Goal: Task Accomplishment & Management: Manage account settings

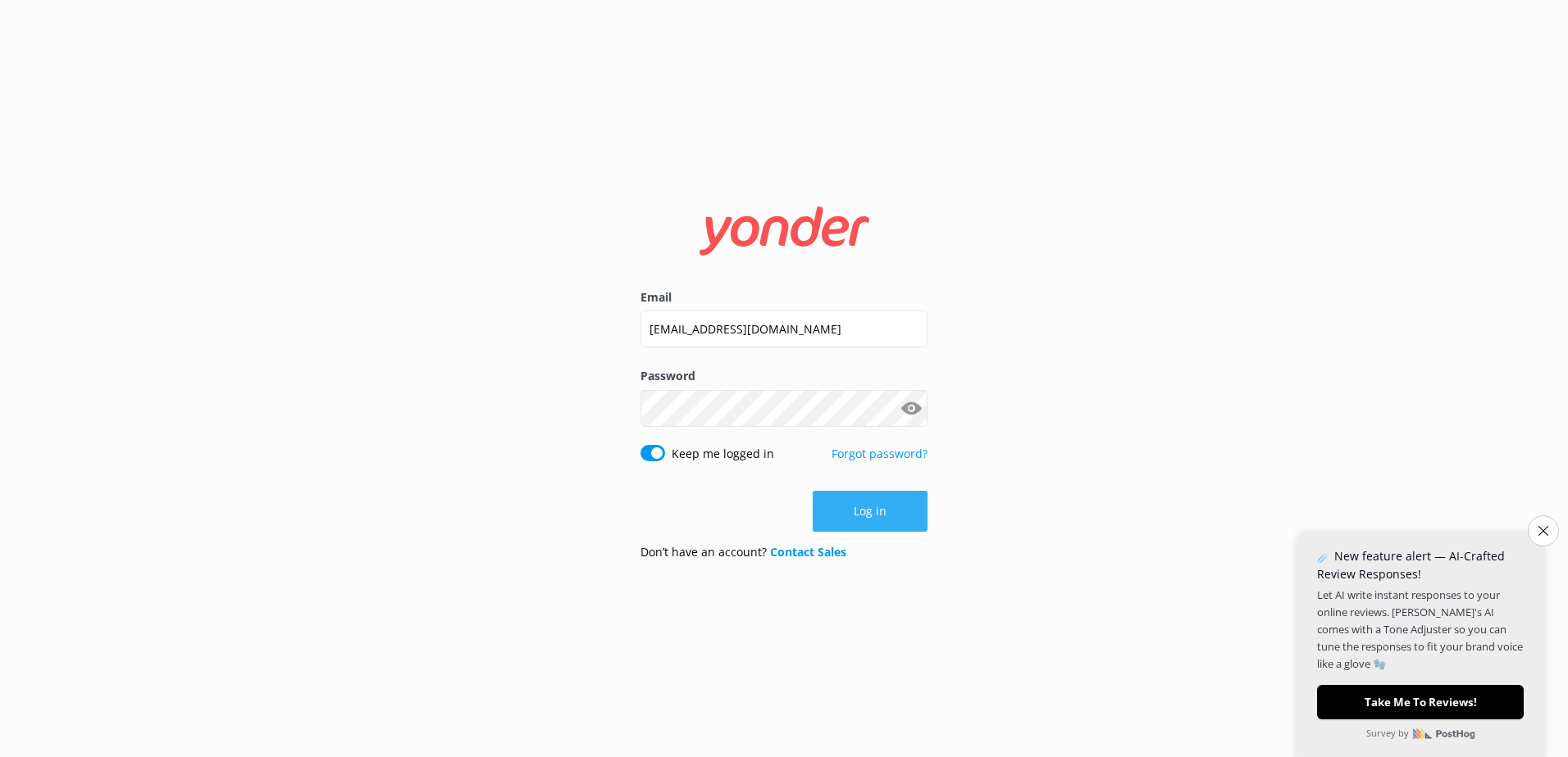
click at [896, 507] on button "Log in" at bounding box center [870, 511] width 115 height 41
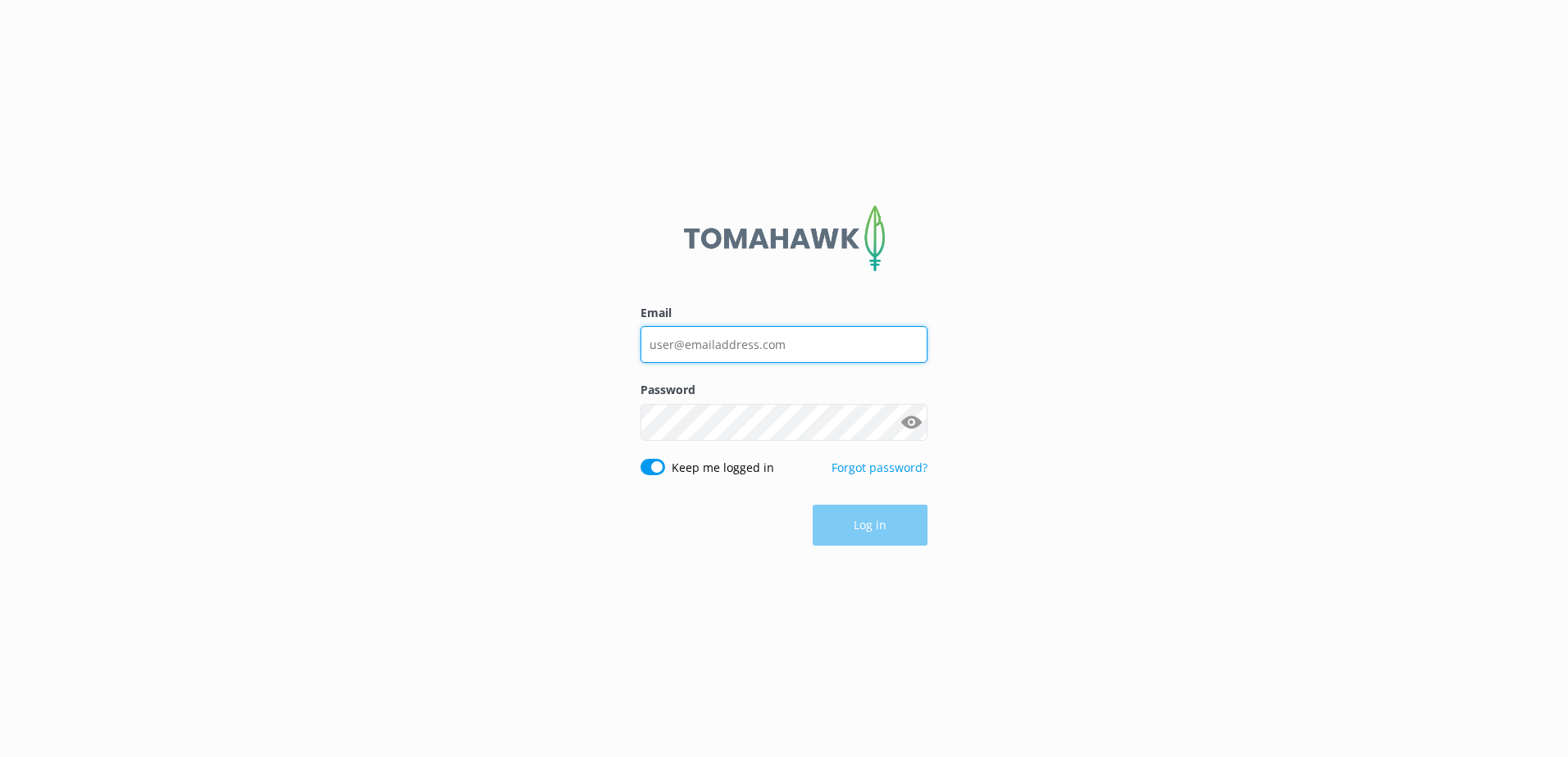
type input "[EMAIL_ADDRESS][DOMAIN_NAME]"
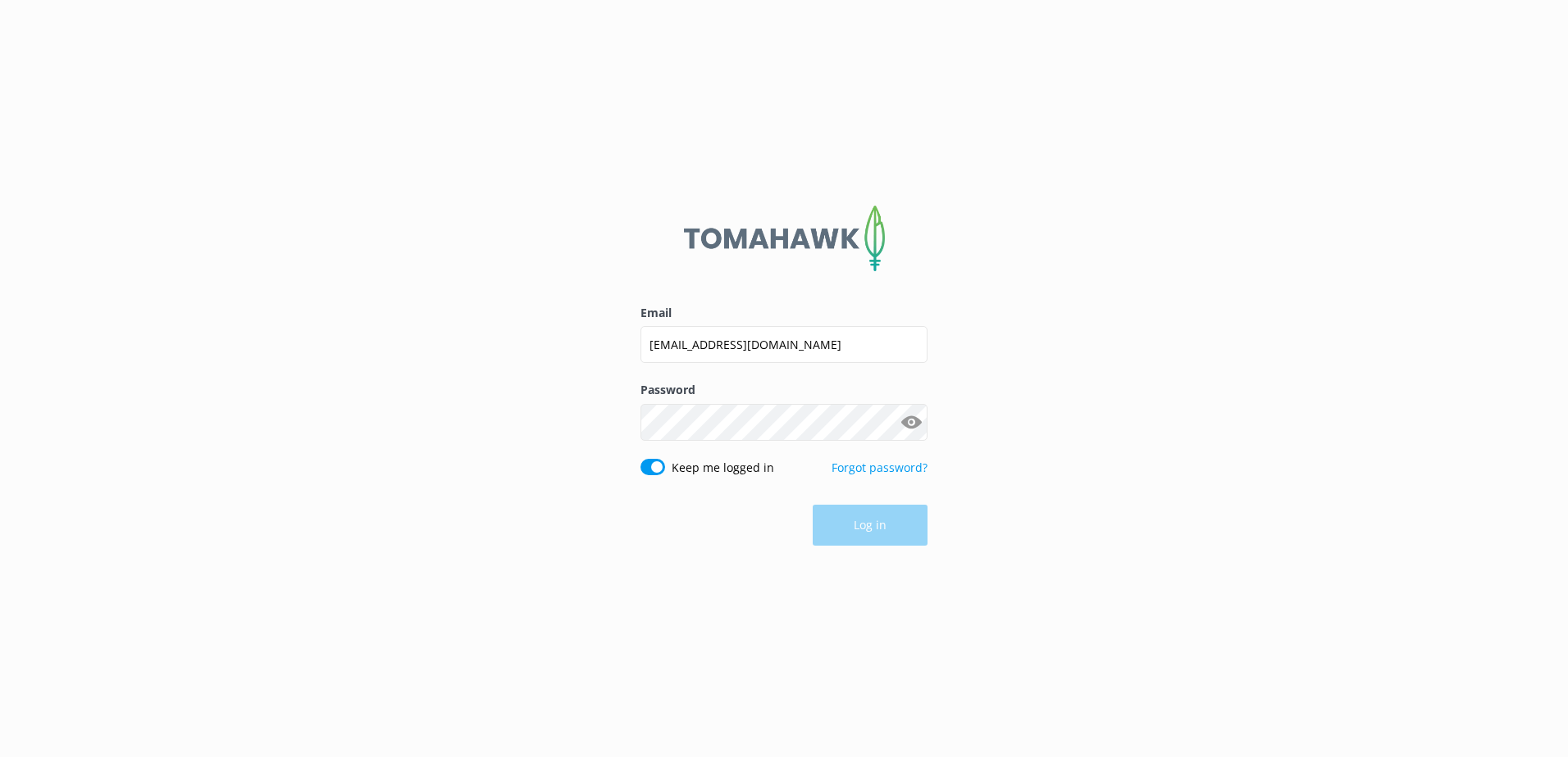
click at [880, 543] on div "Log in" at bounding box center [783, 525] width 287 height 41
click at [875, 536] on button "Log in" at bounding box center [870, 526] width 115 height 41
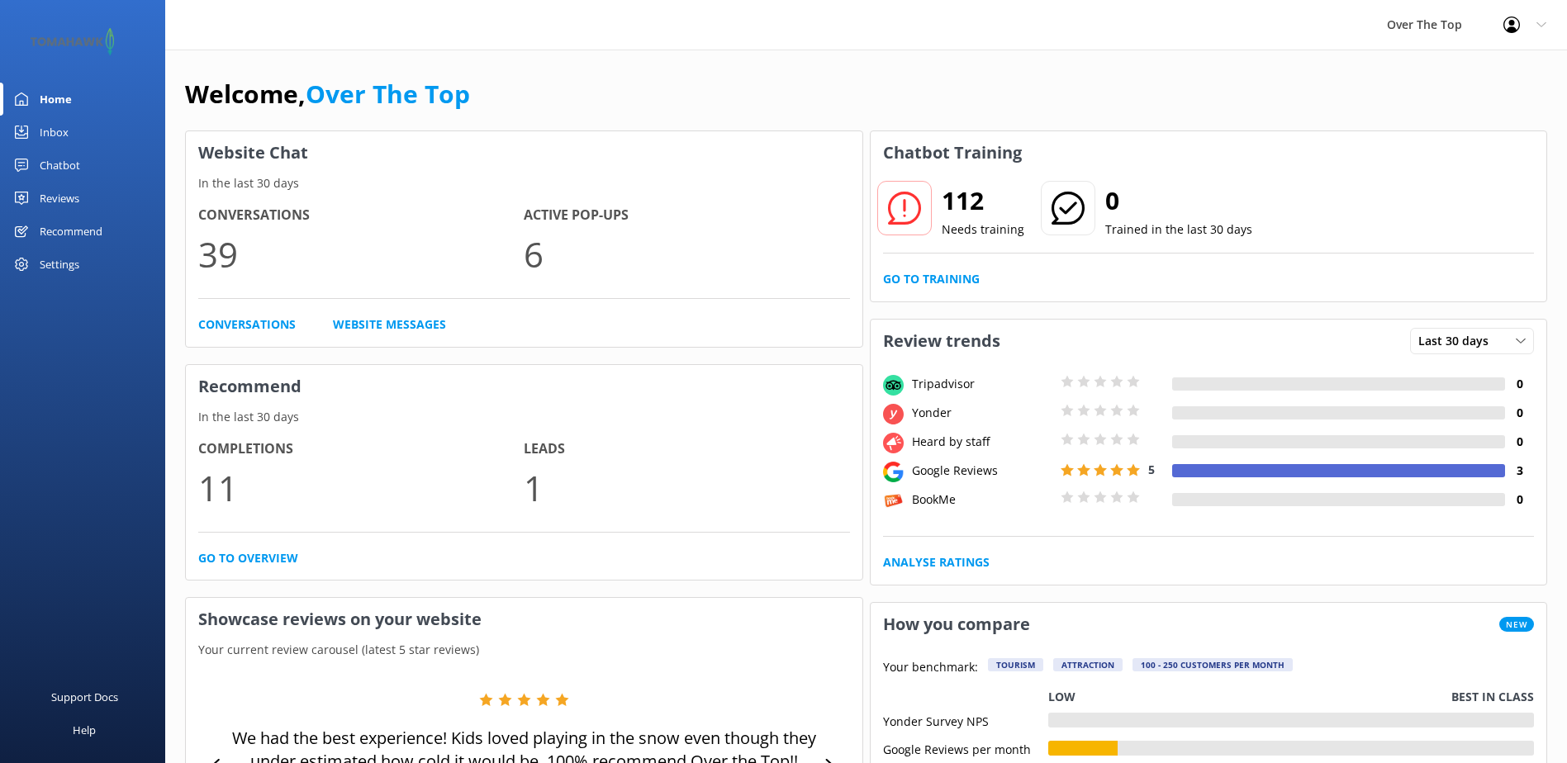
click at [52, 131] on div "Inbox" at bounding box center [54, 132] width 29 height 33
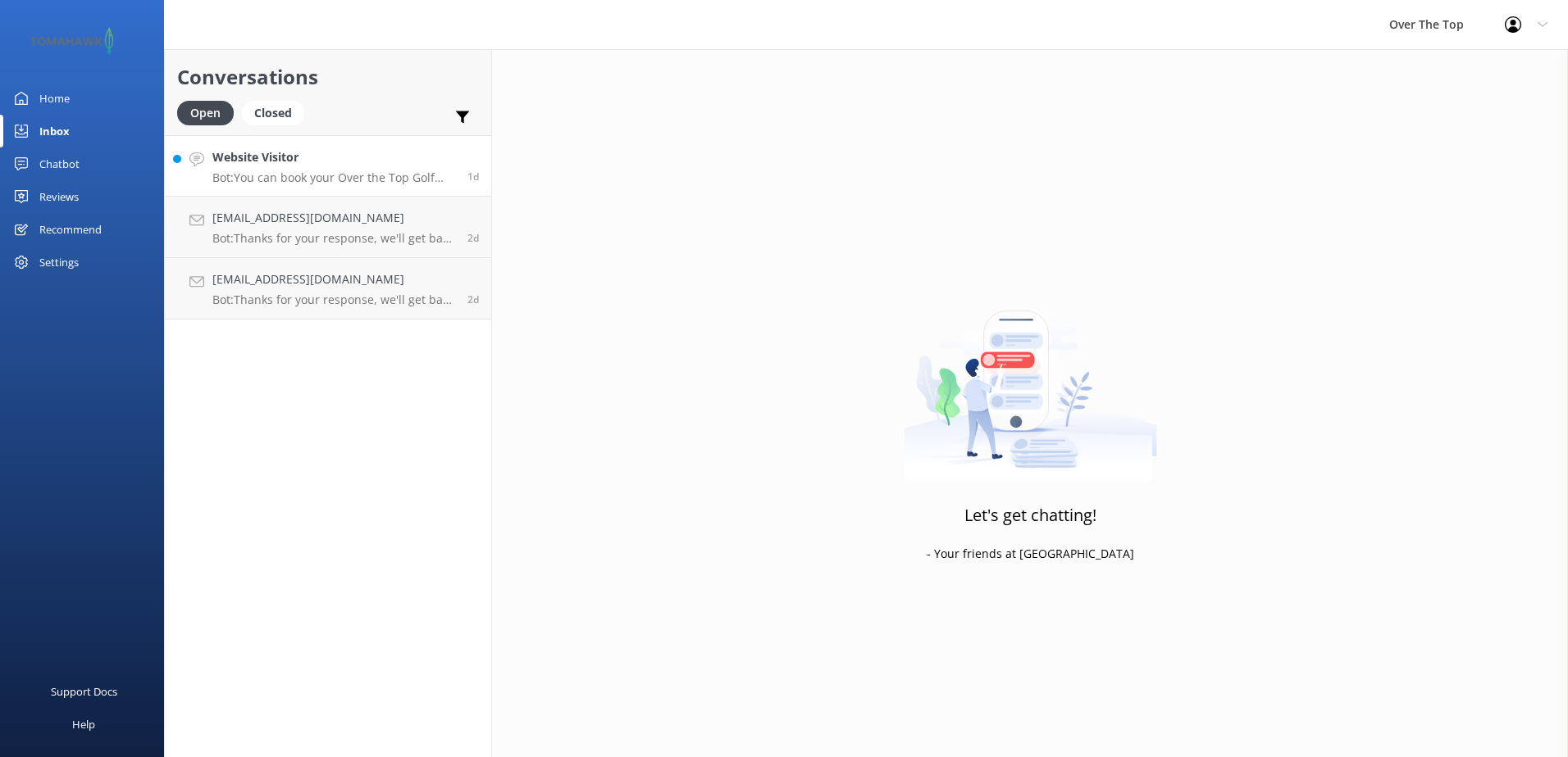
click at [300, 160] on h4 "Website Visitor" at bounding box center [333, 158] width 243 height 18
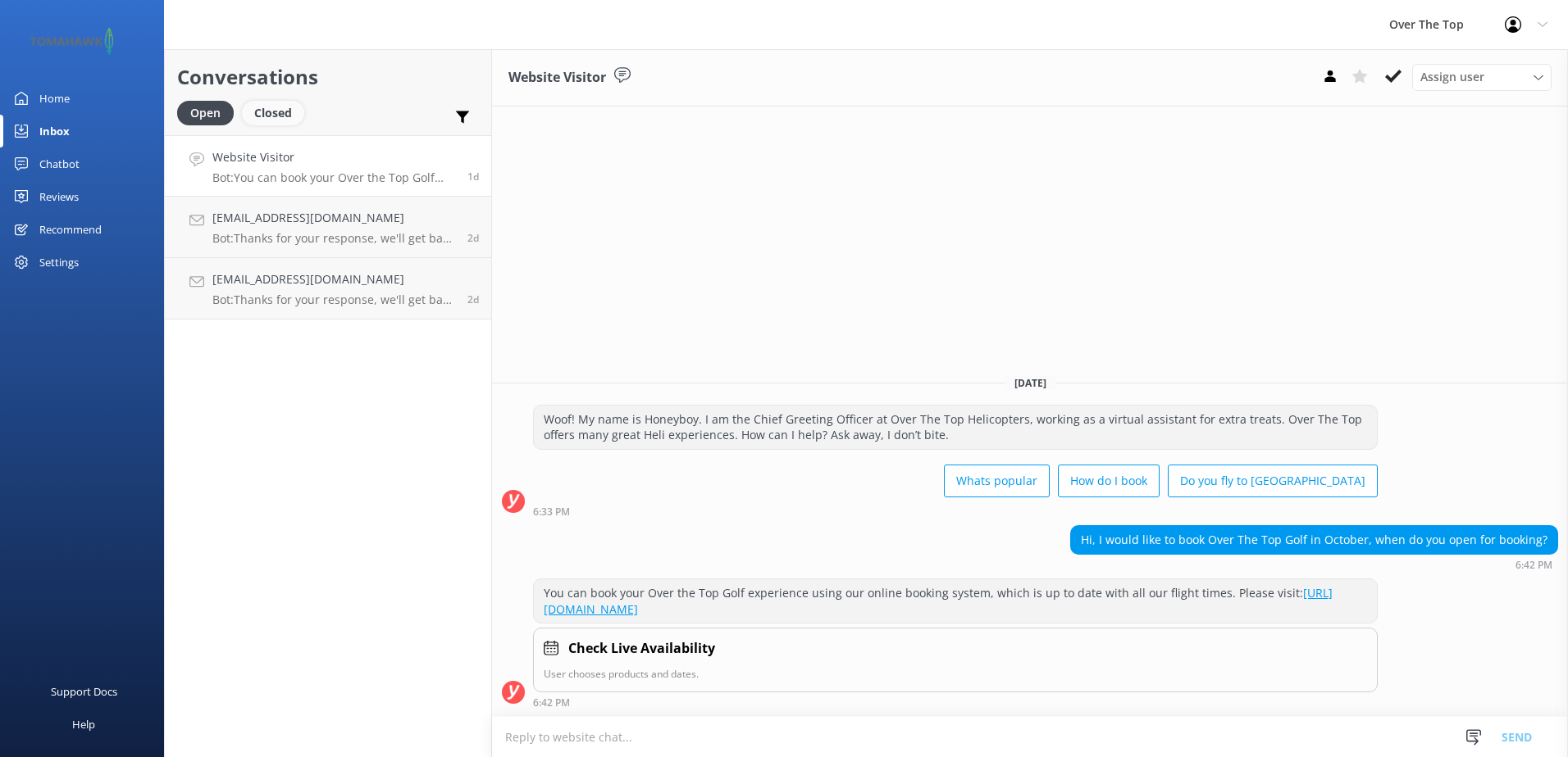
click at [278, 121] on div "Closed" at bounding box center [273, 113] width 63 height 25
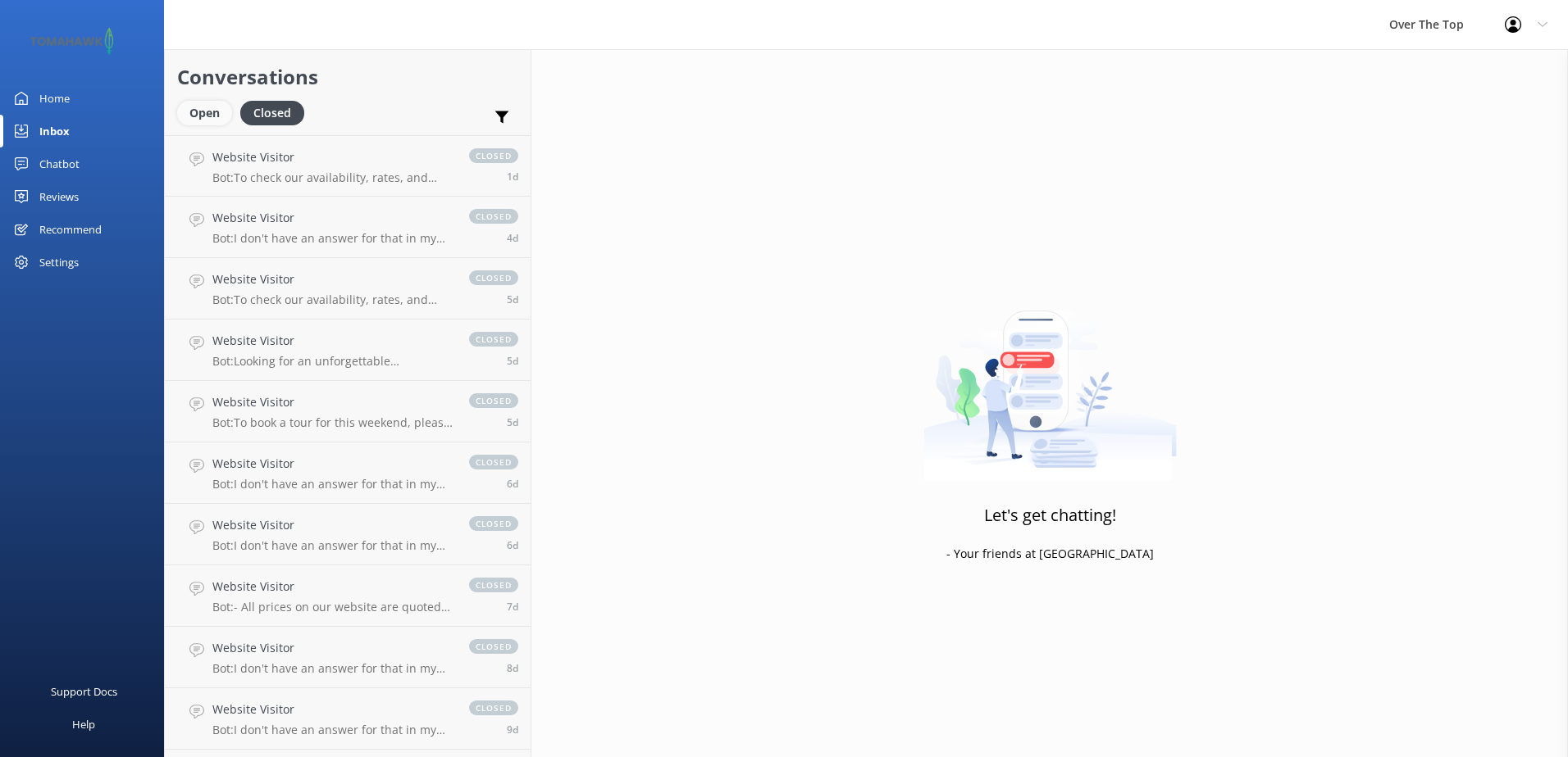
click at [205, 112] on div "Open" at bounding box center [203, 113] width 55 height 25
